Goal: Task Accomplishment & Management: Manage account settings

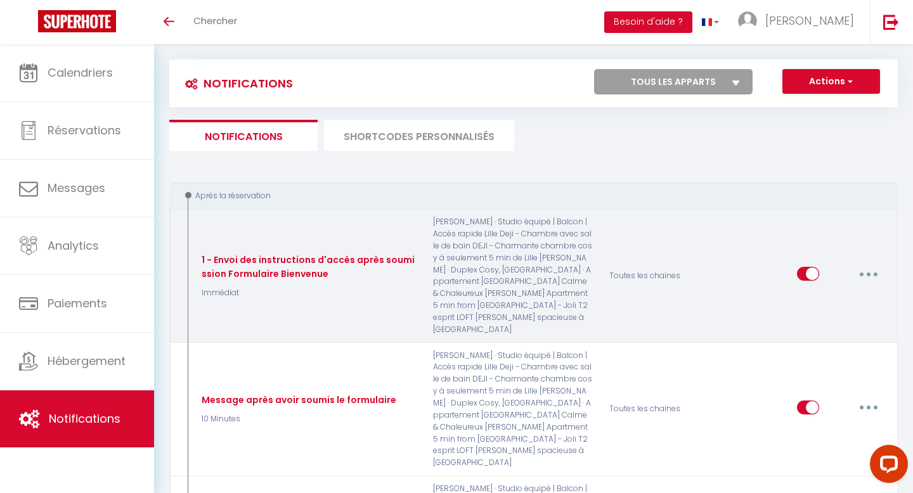
scroll to position [21, 0]
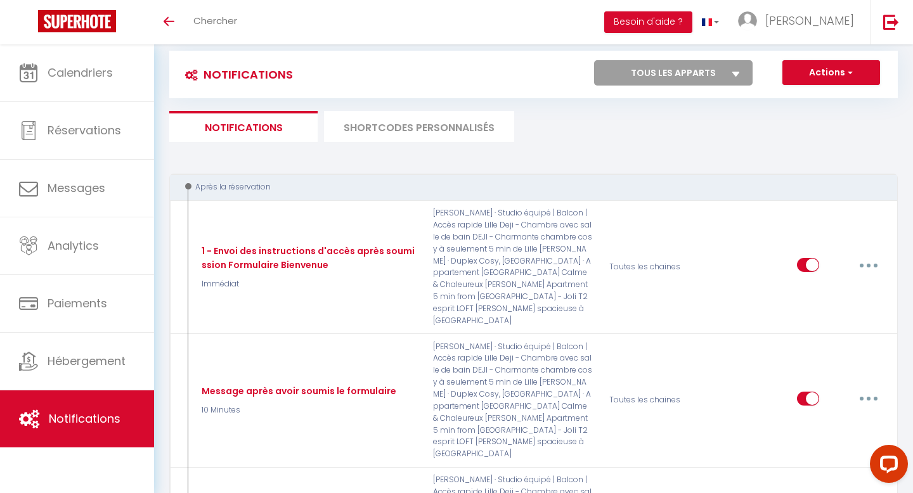
click at [406, 122] on li "SHORTCODES PERSONNALISÉS" at bounding box center [419, 126] width 190 height 31
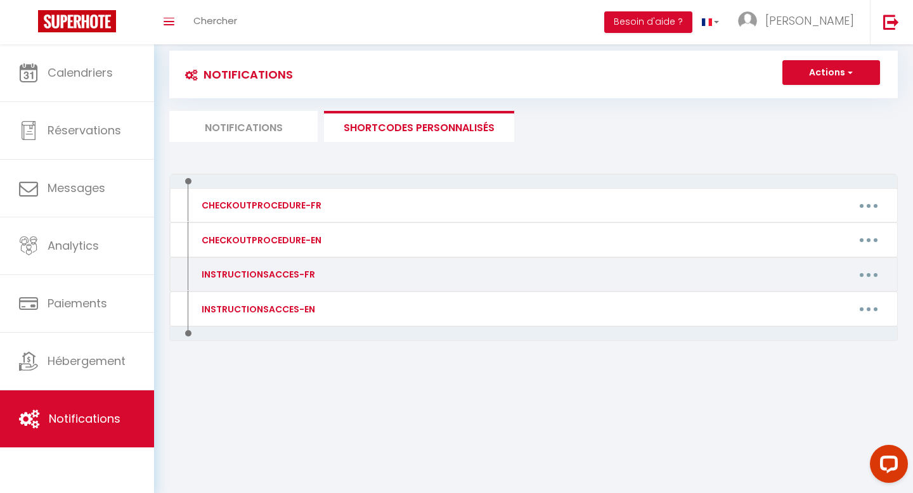
click at [870, 274] on button "button" at bounding box center [868, 274] width 35 height 20
click at [834, 295] on link "Editer" at bounding box center [836, 304] width 94 height 22
type input "INSTRUCTIONSACCES-FR"
type textarea "Bonjour"
type textarea "👋 Bonjour et bienvenue [GUEST:FIRST_NAME] ! On est ravis de vous accueillir 😊 V…"
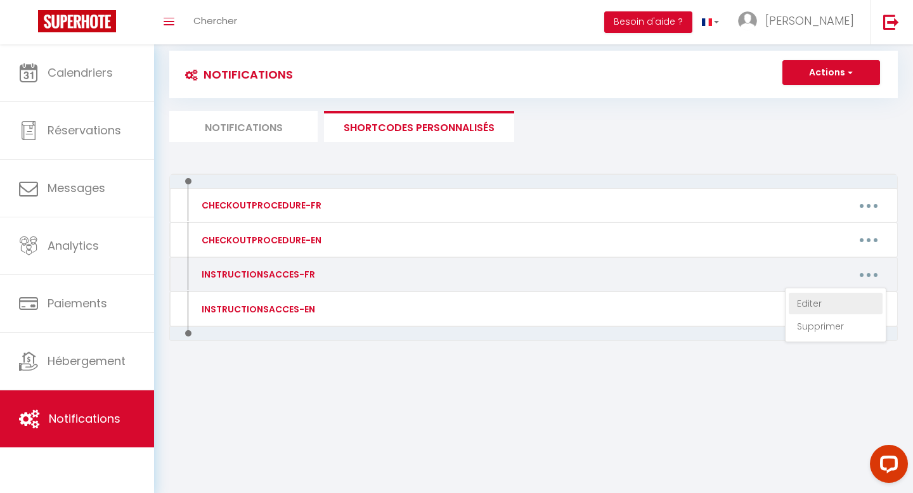
type textarea "👋 Bonjour et bienvenue [GUEST:FIRST_NAME] ! Nous sommes ravis de vous accueilli…"
type textarea "👋 Loremip do Sitametco [ADIPI:ELITS_DOEI] ! Tempo incidid utlabor e dolor magna…"
type textarea "👋 Bonjour et bienvenue [GUEST:FIRST_NAME] ! Nous sommes ravis de vous accueilli…"
type textarea "👋 Loremip do sitametco [ADIPI:ELITS_DOEI] ! Te inc utlab et dolo magnaaliqu 😊 E…"
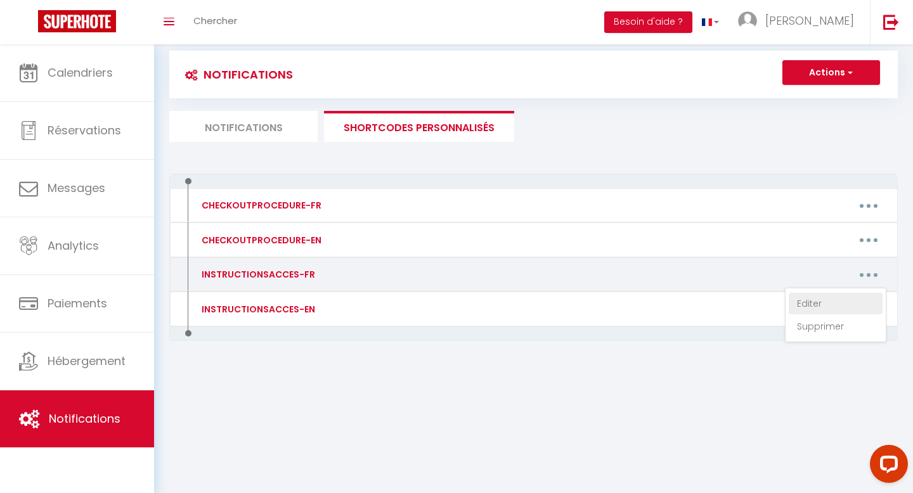
type textarea "👋 Bonjour et bienvenue [GUEST:FIRST_NAME], La porte d'entrée de l'immeuble ce s…"
type textarea "👋 Bonjour et bienvenue [GUEST:FIRST_NAME] ! On est ravis de vous accueillir 😊 V…"
type textarea "👋 Bonjour et bienvenue [GUEST:FIRST_NAME] ! Nous vous accueillons avec grand pl…"
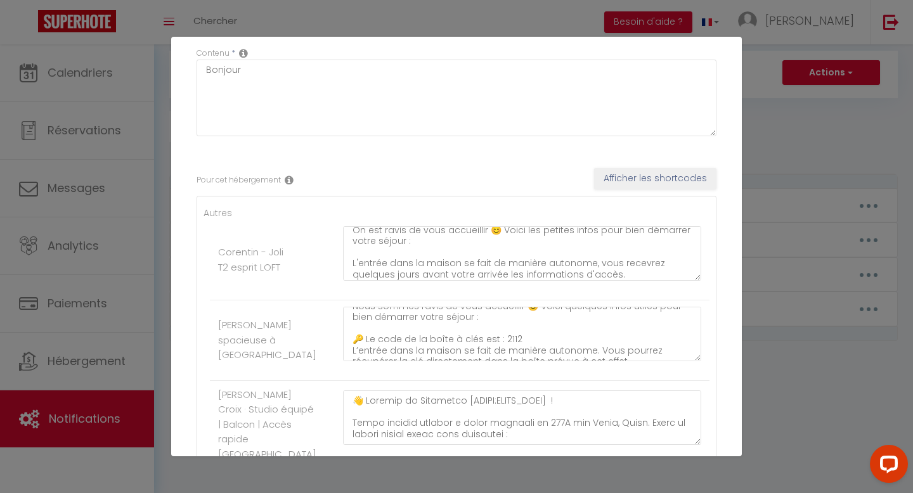
scroll to position [35, 0]
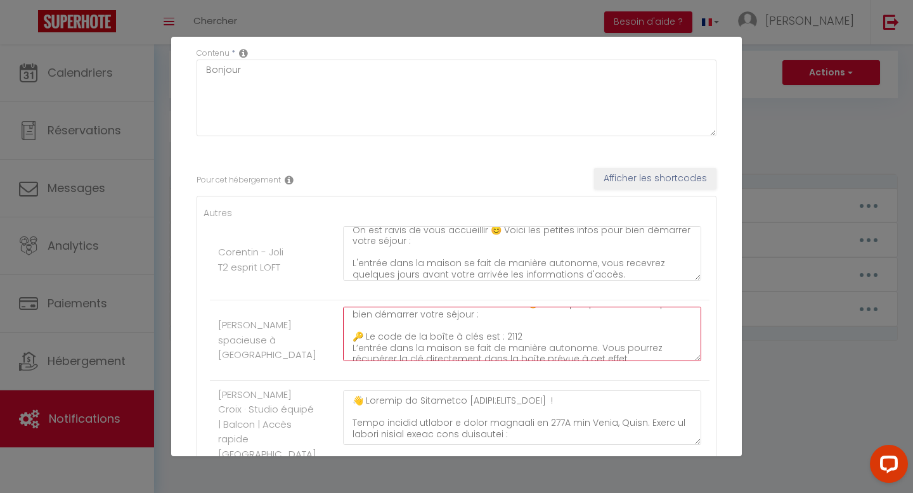
drag, startPoint x: 514, startPoint y: 335, endPoint x: 358, endPoint y: 335, distance: 156.6
click at [358, 335] on textarea "👋 Bonjour et bienvenue [GUEST:FIRST_NAME] ! Nous sommes ravis de vous accueilli…" at bounding box center [522, 334] width 358 height 55
drag, startPoint x: 353, startPoint y: 335, endPoint x: 510, endPoint y: 335, distance: 157.2
click at [510, 335] on textarea "👋 Bonjour et bienvenue [GUEST:FIRST_NAME] ! Nous sommes ravis de vous accueilli…" at bounding box center [522, 334] width 358 height 55
drag, startPoint x: 515, startPoint y: 335, endPoint x: 351, endPoint y: 337, distance: 164.2
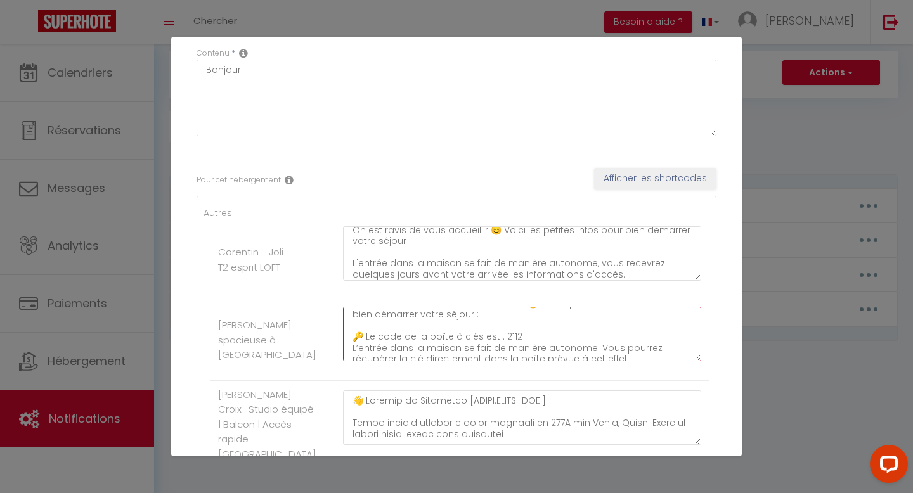
click at [351, 337] on textarea "👋 Bonjour et bienvenue [GUEST:FIRST_NAME] ! Nous sommes ravis de vous accueilli…" at bounding box center [522, 334] width 358 height 55
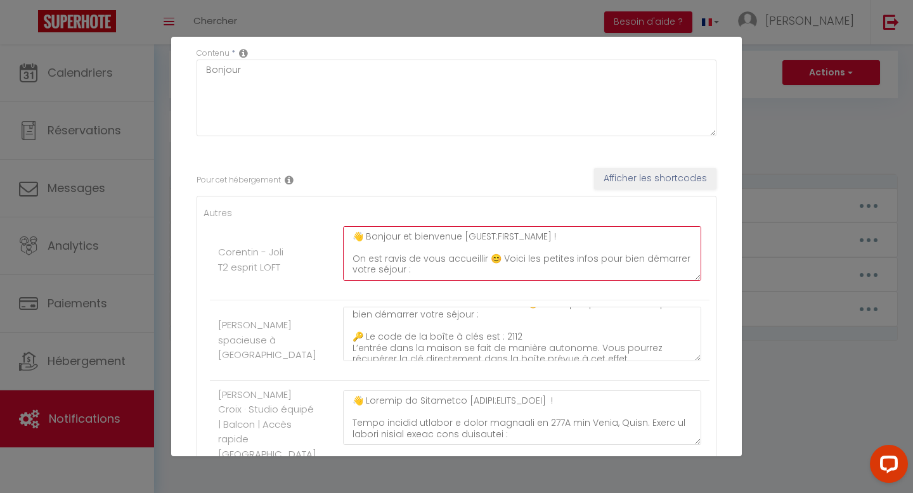
click at [420, 269] on textarea "👋 Bonjour et bienvenue [GUEST:FIRST_NAME] ! On est ravis de vous accueillir 😊 V…" at bounding box center [522, 253] width 358 height 55
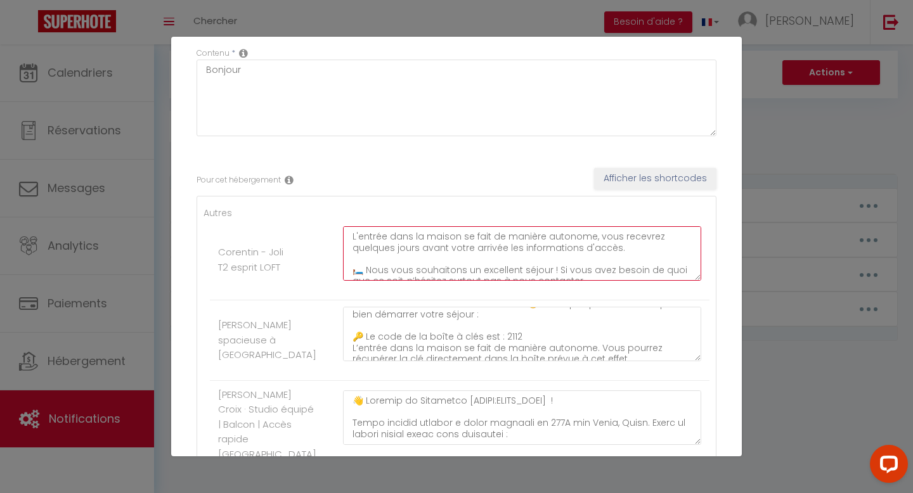
drag, startPoint x: 617, startPoint y: 243, endPoint x: 598, endPoint y: 242, distance: 19.0
click at [598, 242] on textarea "👋 Bonjour et bienvenue [GUEST:FIRST_NAME] ! On est ravis de vous accueillir 😊 V…" at bounding box center [522, 253] width 358 height 55
drag, startPoint x: 593, startPoint y: 240, endPoint x: 616, endPoint y: 250, distance: 24.7
click at [616, 250] on textarea "👋 Bonjour et bienvenue [GUEST:FIRST_NAME] ! On est ravis de vous accueillir 😊 V…" at bounding box center [522, 253] width 358 height 55
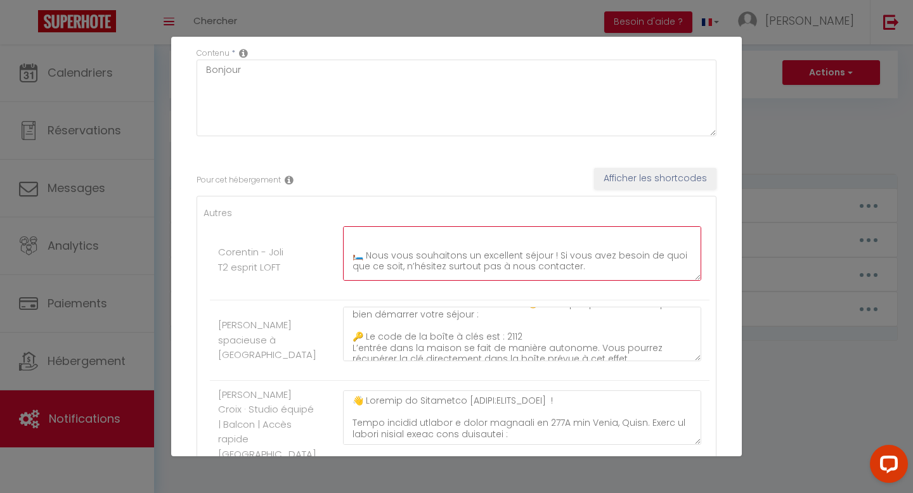
paste textarea "🔑 Le code de la boîte à clés est : 2112"
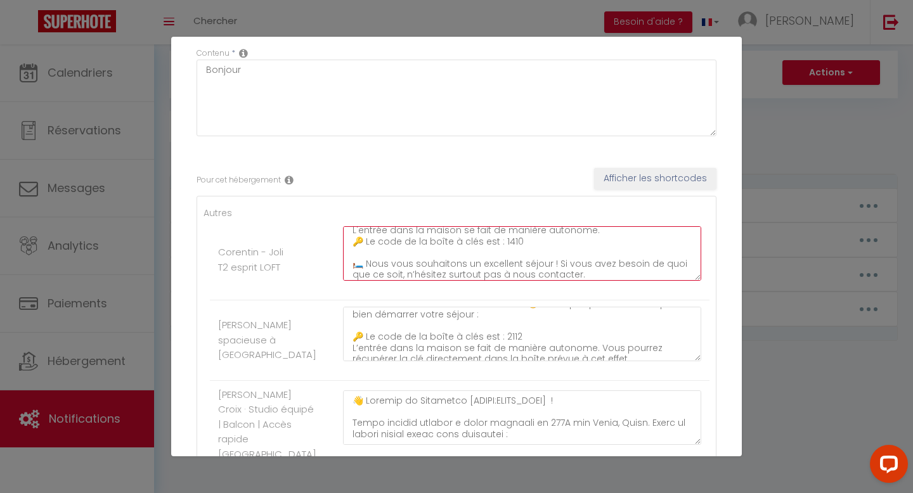
scroll to position [46, 0]
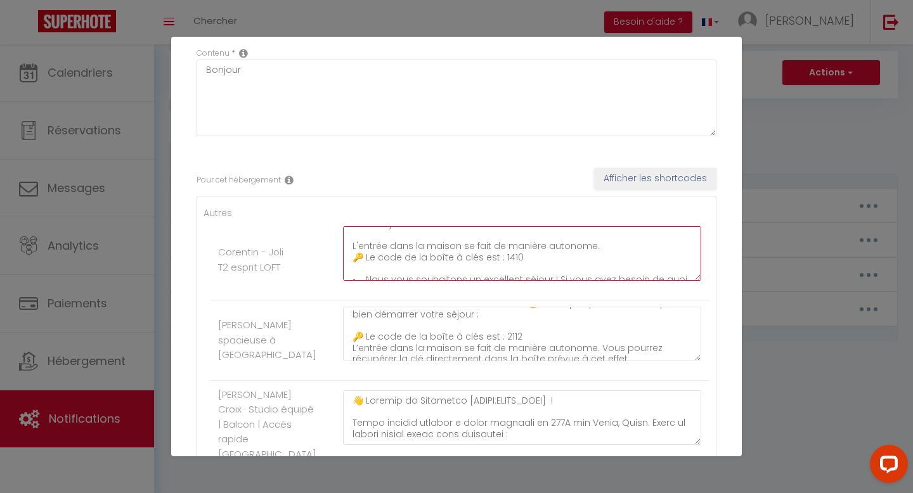
drag, startPoint x: 351, startPoint y: 245, endPoint x: 572, endPoint y: 258, distance: 221.6
click at [572, 258] on textarea "👋 Bonjour et bienvenue [GUEST:FIRST_NAME] ! On est ravis de vous accueillir 😊 V…" at bounding box center [522, 253] width 358 height 55
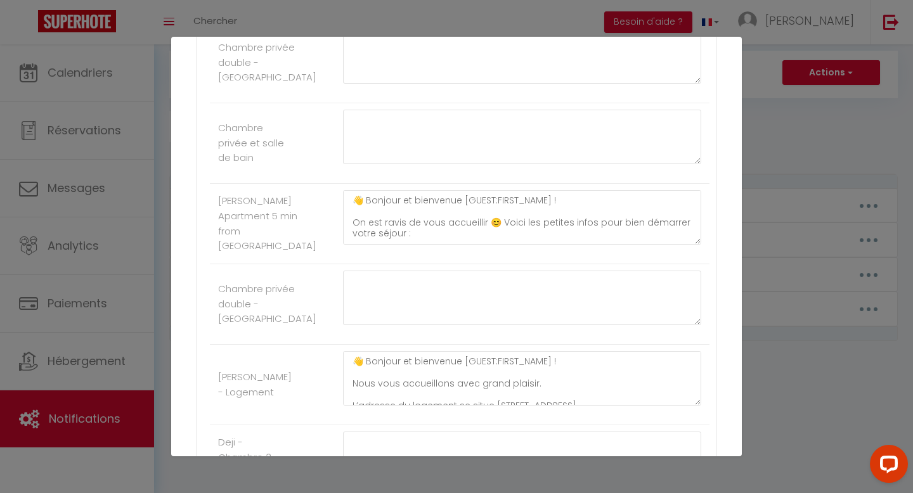
scroll to position [1329, 0]
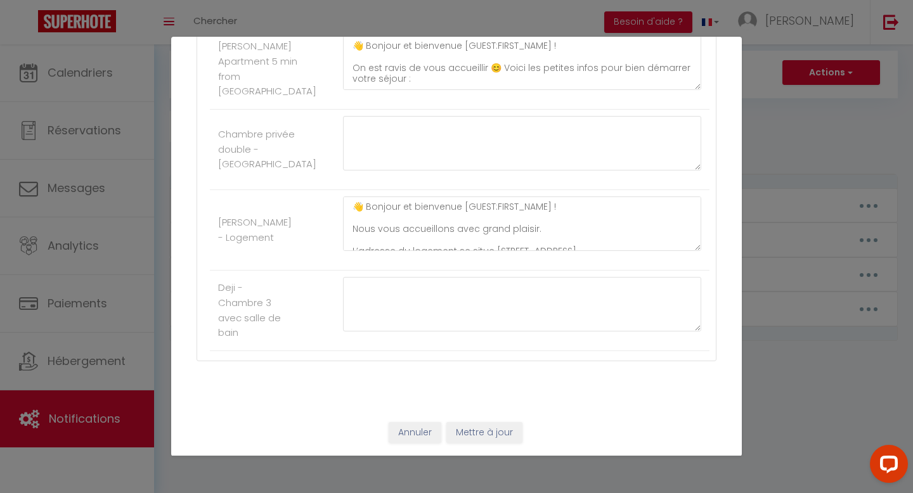
type textarea "👋 Bonjour et bienvenue [GUEST:FIRST_NAME] ! On est ravis de vous accueillir 😊 V…"
click at [493, 433] on button "Mettre à jour" at bounding box center [484, 433] width 76 height 22
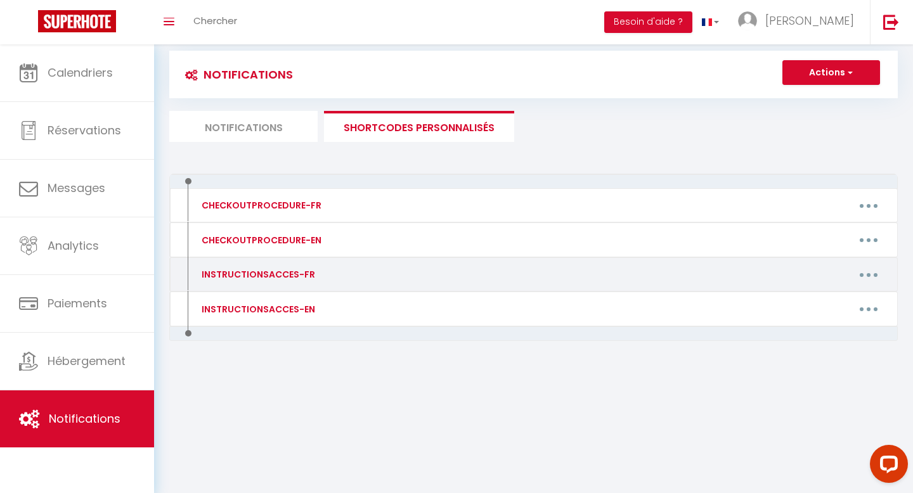
click at [867, 272] on button "button" at bounding box center [868, 274] width 35 height 20
click at [816, 296] on link "Editer" at bounding box center [836, 304] width 94 height 22
type input "INSTRUCTIONSACCES-FR"
type textarea "Bonjour"
type textarea "👋 Bonjour et bienvenue [GUEST:FIRST_NAME] ! On est ravis de vous accueillir 😊 V…"
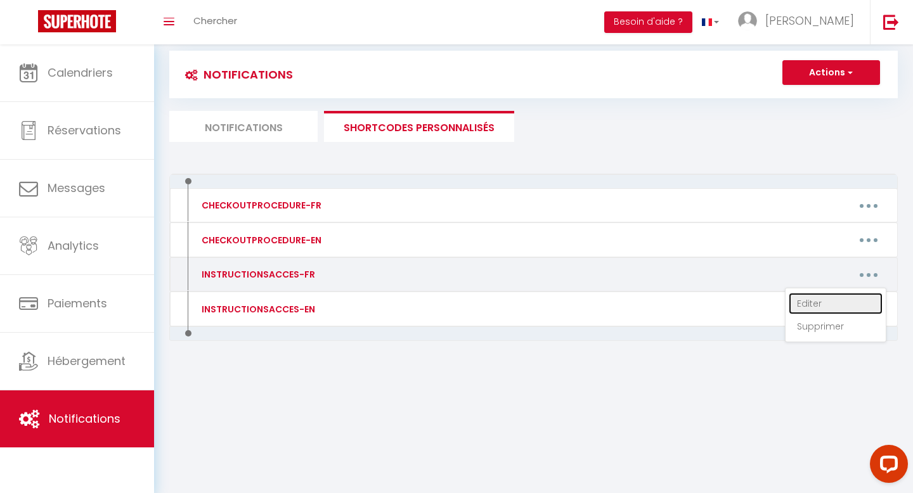
type textarea "👋 Bonjour et bienvenue [GUEST:FIRST_NAME] ! Nous sommes ravis de vous accueilli…"
type textarea "👋 Loremip do Sitametco [ADIPI:ELITS_DOEI] ! Tempo incidid utlabor e dolor magna…"
type textarea "👋 Bonjour et bienvenue [GUEST:FIRST_NAME] ! Nous sommes ravis de vous accueilli…"
type textarea "👋 Loremip do sitametco [ADIPI:ELITS_DOEI] ! Te inc utlab et dolo magnaaliqu 😊 E…"
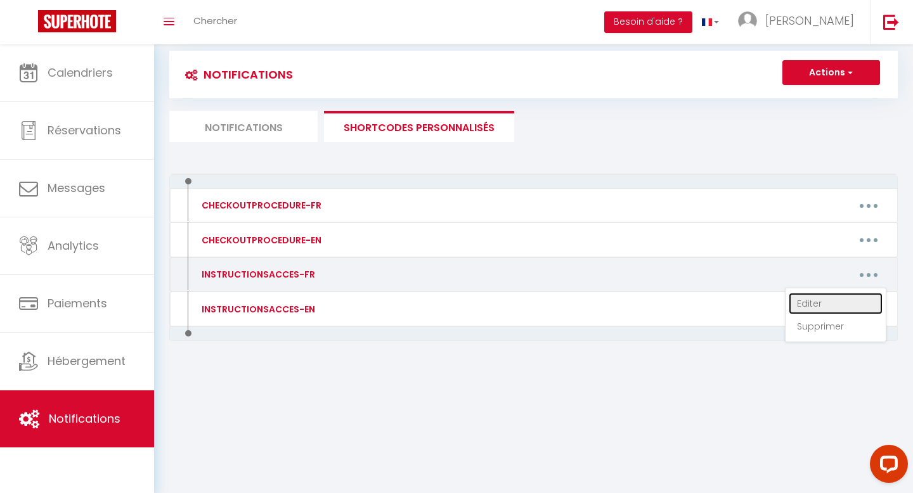
type textarea "👋 Bonjour et bienvenue [GUEST:FIRST_NAME], La porte d'entrée de l'immeuble ce s…"
type textarea "👋 Bonjour et bienvenue [GUEST:FIRST_NAME] ! On est ravis de vous accueillir 😊 V…"
type textarea "👋 Bonjour et bienvenue [GUEST:FIRST_NAME] ! Nous vous accueillons avec grand pl…"
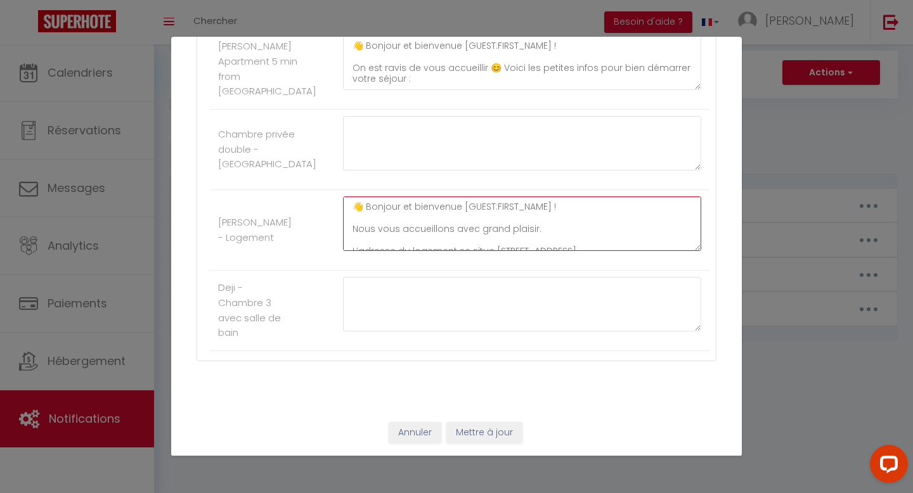
scroll to position [89, 0]
drag, startPoint x: 349, startPoint y: 204, endPoint x: 581, endPoint y: 303, distance: 252.8
